Goal: Transaction & Acquisition: Purchase product/service

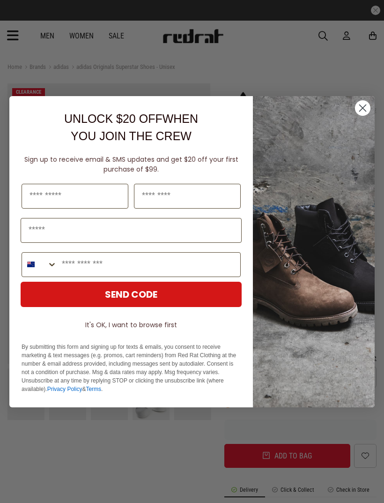
click at [159, 325] on button "It's OK, I want to browse first" at bounding box center [131, 324] width 221 height 17
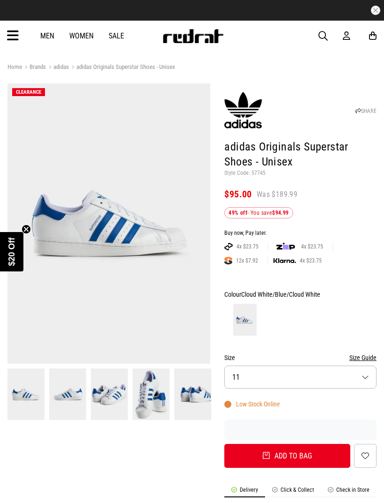
click at [364, 373] on button "Size 11" at bounding box center [300, 376] width 152 height 23
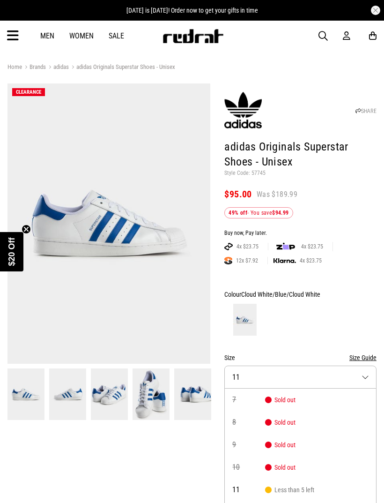
click at [326, 33] on span "button" at bounding box center [323, 35] width 9 height 11
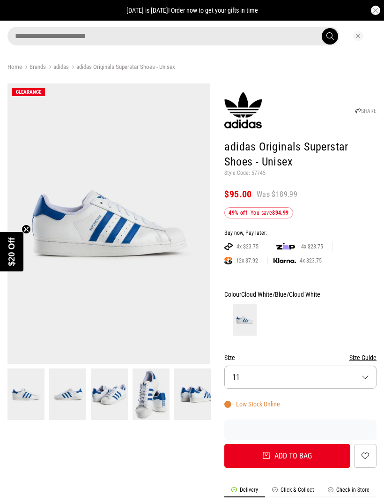
click at [267, 36] on input "search" at bounding box center [173, 36] width 332 height 19
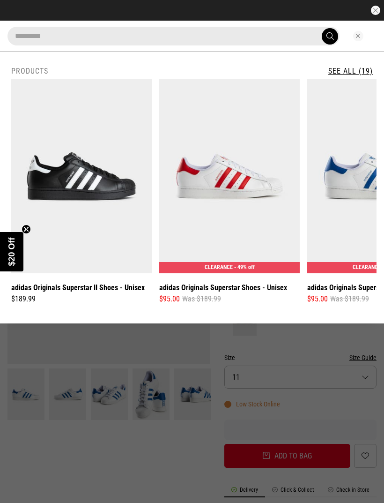
type input "*********"
click at [330, 36] on button "submit" at bounding box center [330, 36] width 16 height 16
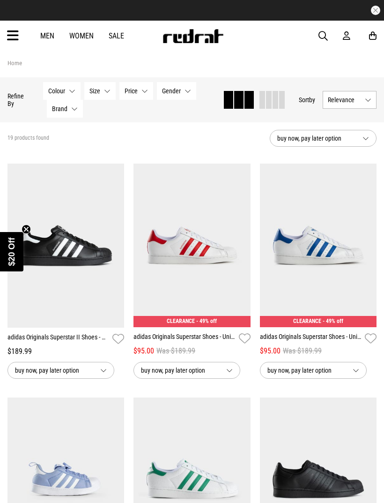
click at [81, 334] on link "adidas Originals Superstar II Shoes - Unisex" at bounding box center [57, 339] width 101 height 14
